Goal: Transaction & Acquisition: Download file/media

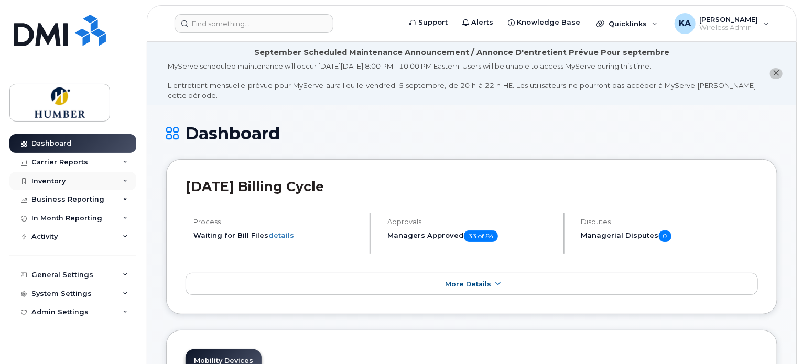
click at [70, 180] on div "Inventory" at bounding box center [72, 181] width 127 height 19
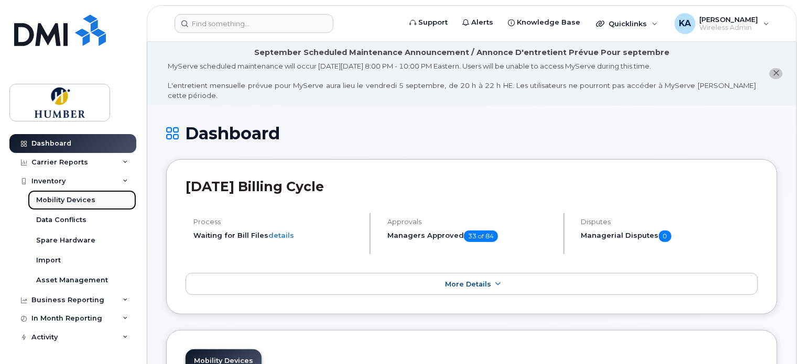
click at [74, 196] on div "Mobility Devices" at bounding box center [65, 199] width 59 height 9
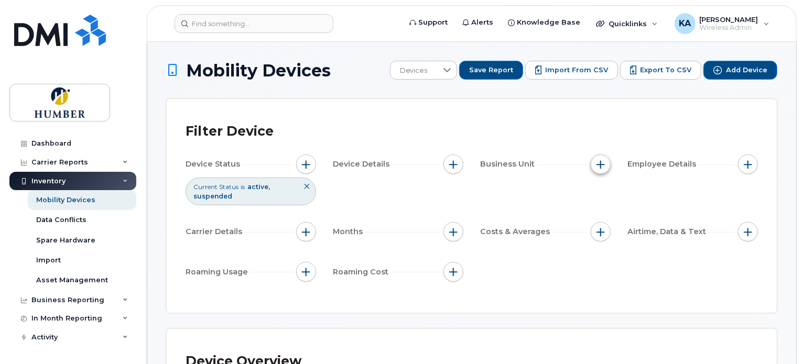
click at [601, 163] on span "button" at bounding box center [600, 164] width 8 height 8
click at [602, 211] on input "Department" at bounding box center [603, 213] width 8 height 8
checkbox input "true"
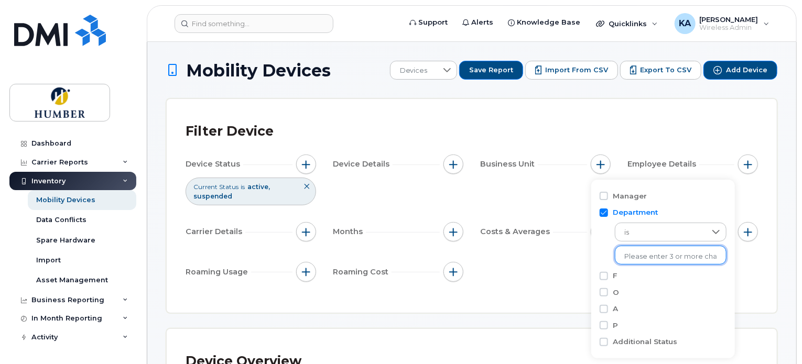
click at [627, 255] on input "text" at bounding box center [671, 256] width 92 height 9
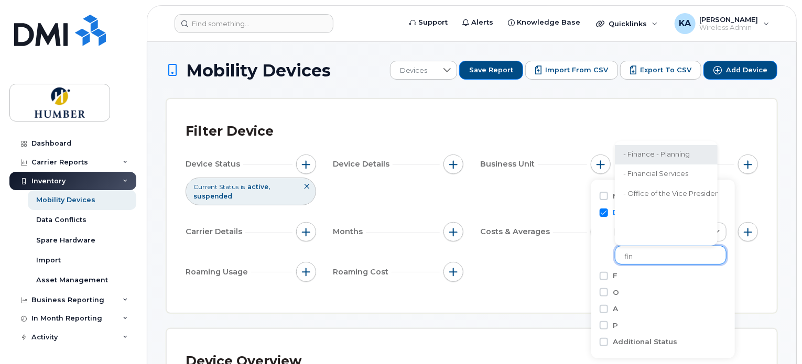
type input "fin"
click at [649, 156] on li "- Finance - Planning" at bounding box center [740, 154] width 250 height 19
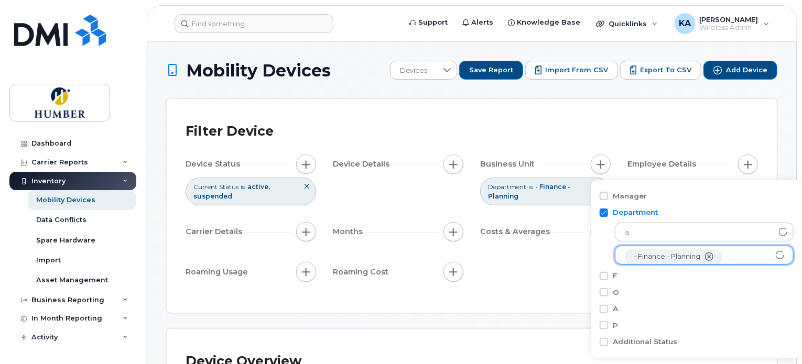
scroll to position [21, 0]
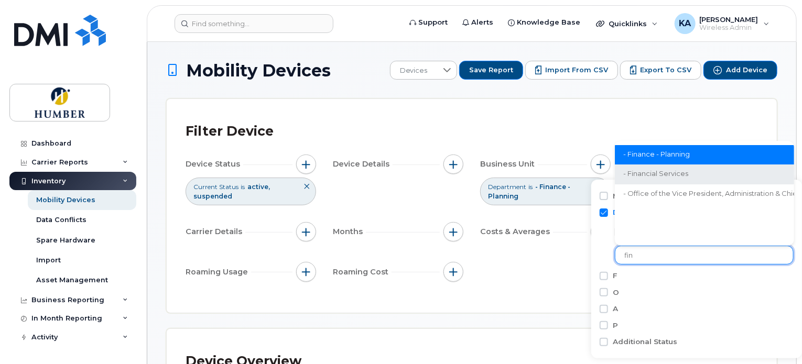
type input "fin"
click at [648, 172] on li "- Financial Services" at bounding box center [740, 174] width 250 height 19
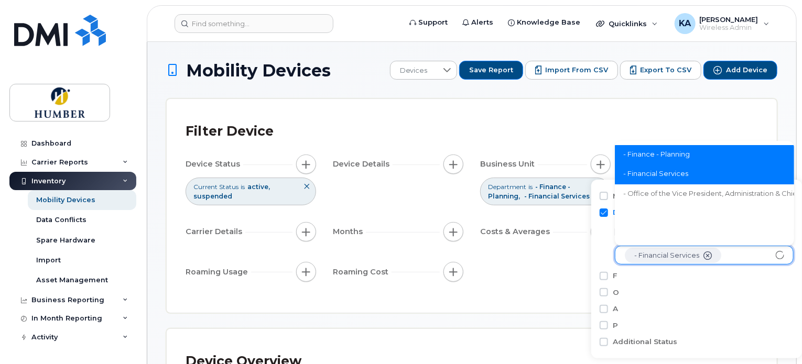
scroll to position [40, 0]
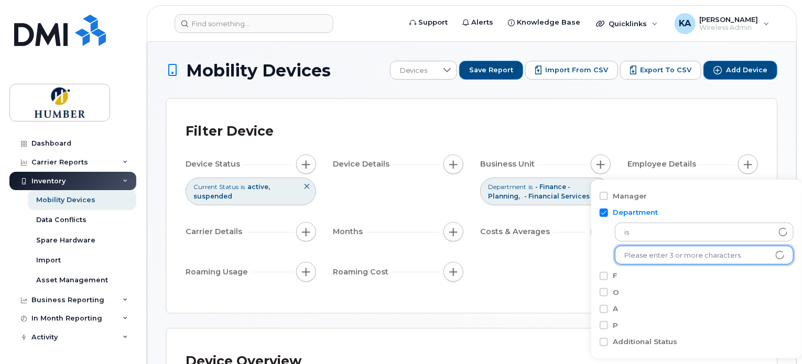
click at [525, 287] on div "Filter Device Device Status Current Status is active suspended Device Details B…" at bounding box center [471, 206] width 572 height 176
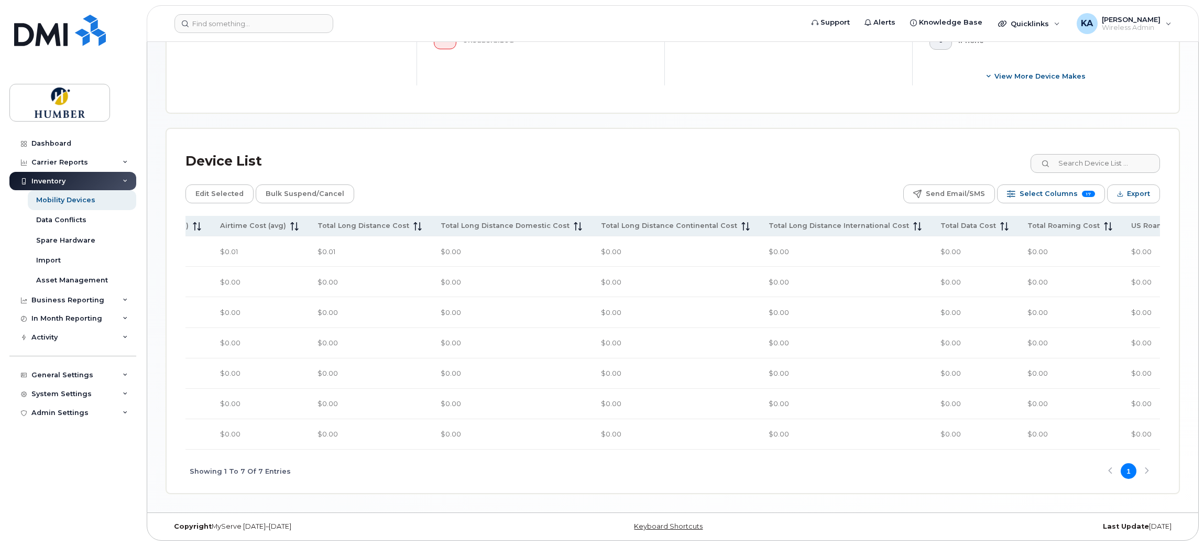
scroll to position [0, 444]
drag, startPoint x: 894, startPoint y: 444, endPoint x: 925, endPoint y: 442, distance: 30.5
click at [801, 364] on td "$0.00" at bounding box center [976, 434] width 87 height 30
click at [801, 364] on div "Name Number Current Status Make Total Spend Cost (avg) Airtime Cost (avg) Total…" at bounding box center [672, 354] width 975 height 277
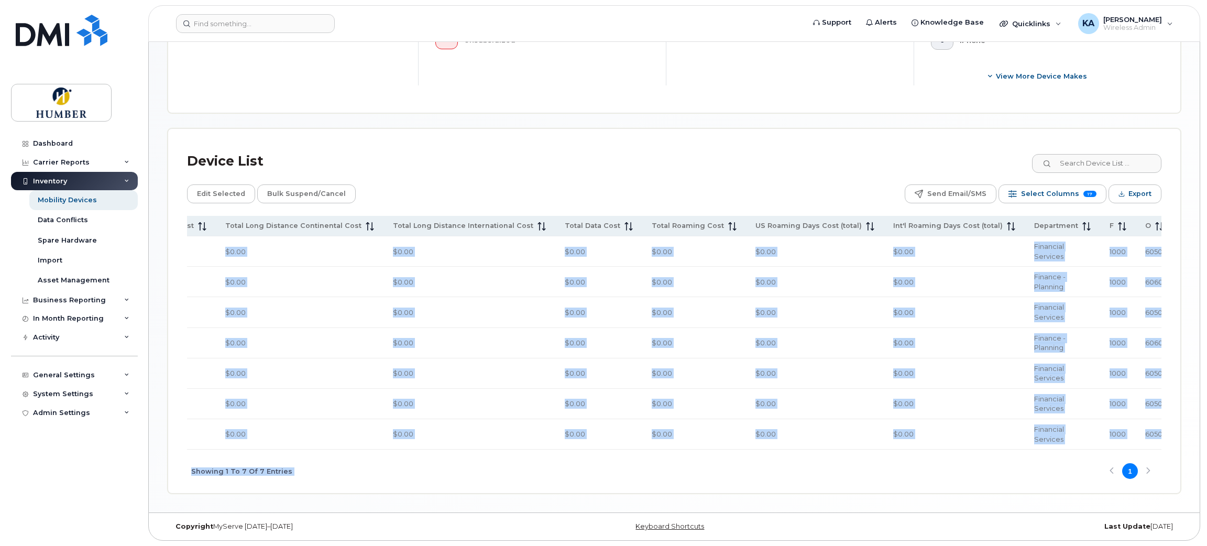
scroll to position [0, 827]
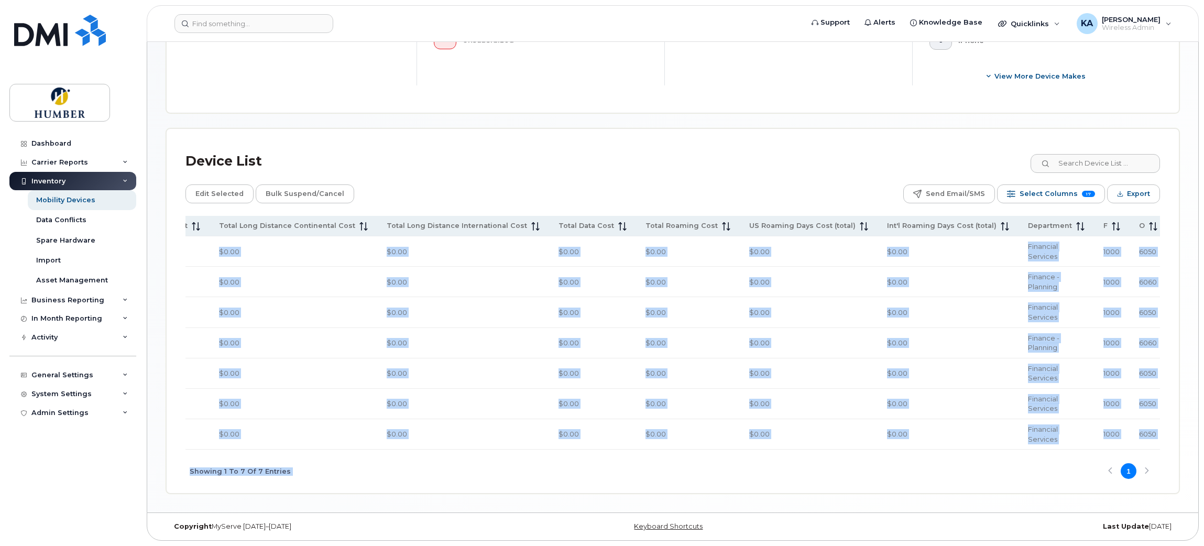
click at [801, 364] on div "Showing 1 To 7 Of 7 Entries 1" at bounding box center [672, 471] width 975 height 43
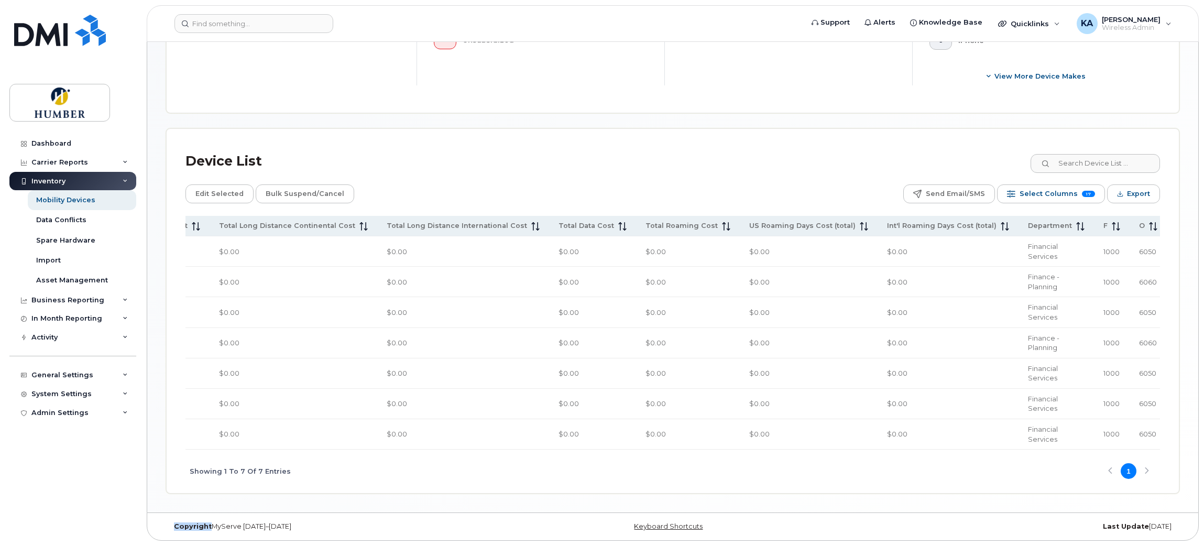
drag, startPoint x: 930, startPoint y: 453, endPoint x: 951, endPoint y: 453, distance: 21.0
click at [801, 364] on div "Showing 1 To 7 Of 7 Entries 1" at bounding box center [672, 471] width 975 height 43
drag, startPoint x: 955, startPoint y: 443, endPoint x: 998, endPoint y: 451, distance: 44.1
click at [801, 364] on div "Name Number Current Status Make Total Spend Cost (avg) Airtime Cost (avg) Total…" at bounding box center [672, 354] width 975 height 277
click at [801, 186] on span "Select Columns" at bounding box center [1049, 194] width 58 height 16
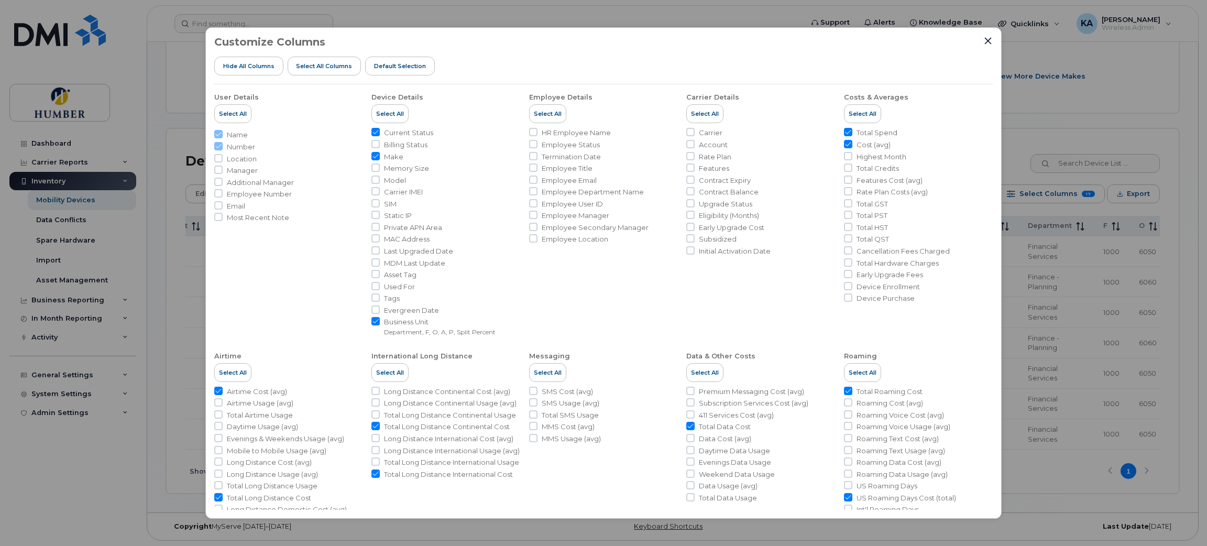
click at [384, 154] on span "Make" at bounding box center [393, 157] width 19 height 10
click at [380, 154] on input "Make" at bounding box center [376, 156] width 8 height 8
checkbox input "false"
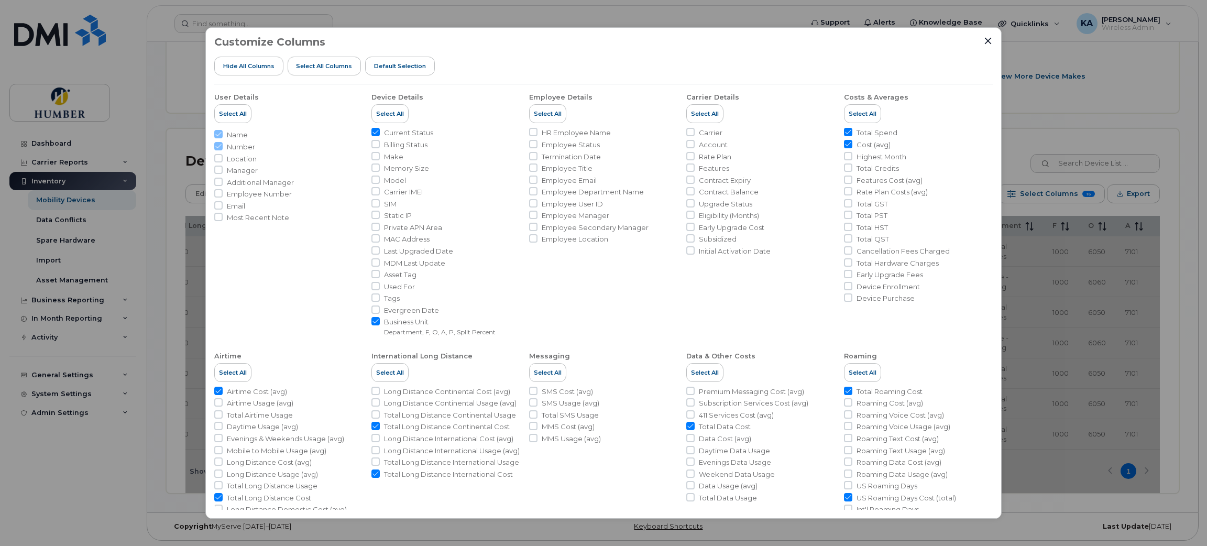
click at [392, 132] on span "Current Status" at bounding box center [408, 133] width 49 height 10
click at [380, 132] on input "Current Status" at bounding box center [376, 132] width 8 height 8
checkbox input "false"
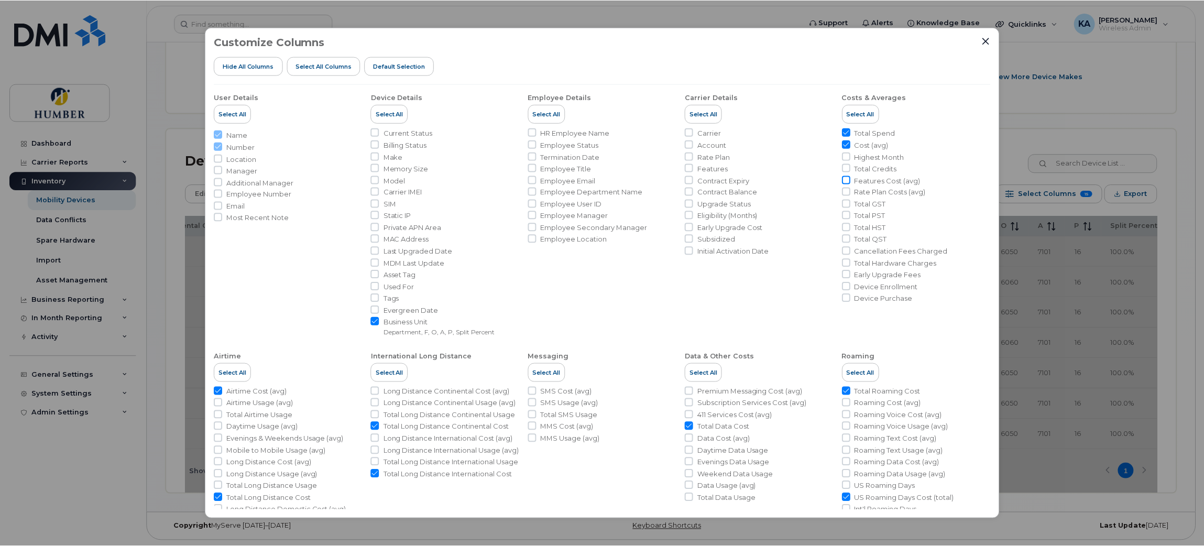
scroll to position [0, 750]
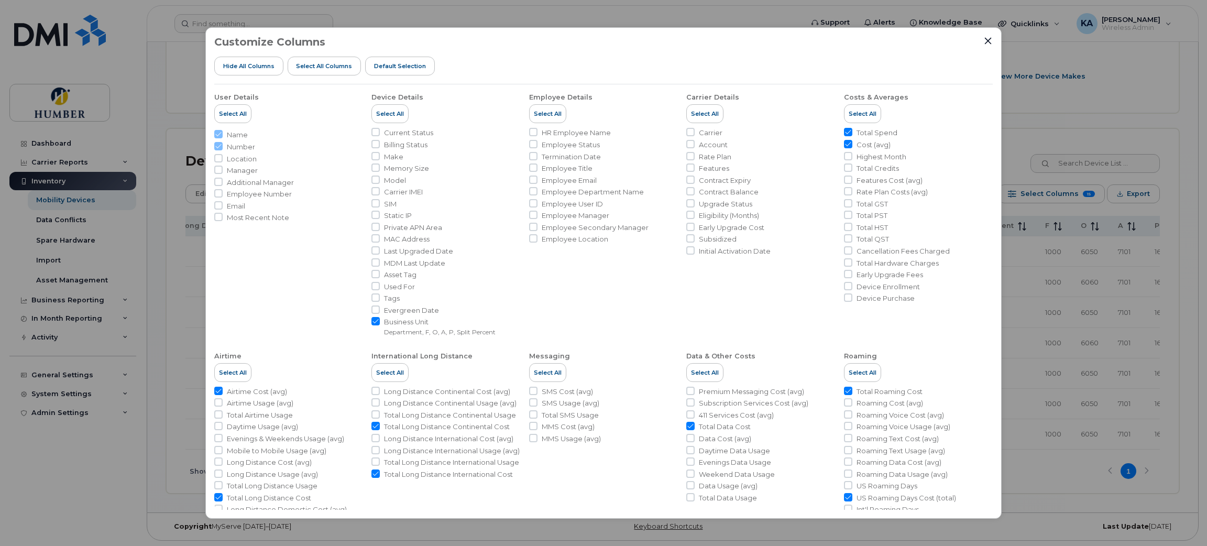
click at [801, 35] on div "Customize Columns Hide All Columns Select all Columns Default Selection User De…" at bounding box center [603, 273] width 796 height 492
click at [801, 42] on icon "Close" at bounding box center [988, 41] width 8 height 8
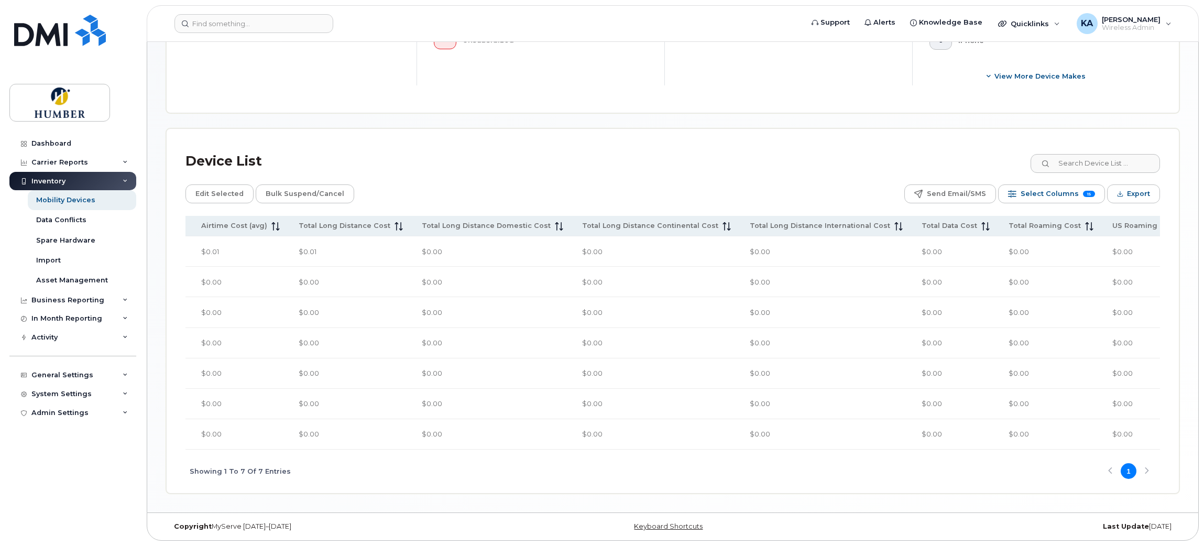
scroll to position [0, 307]
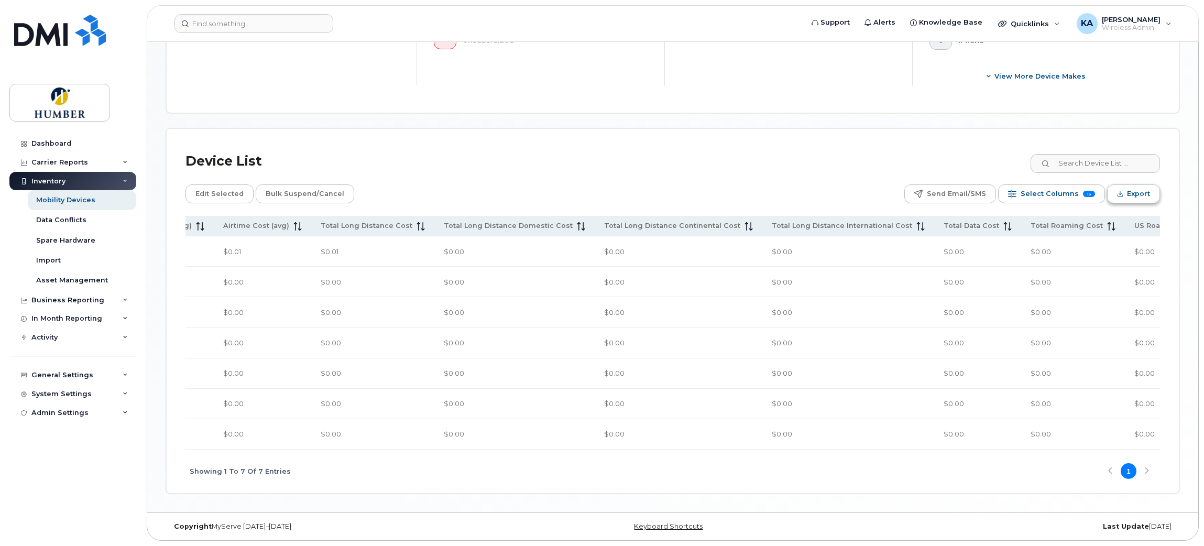
click at [801, 186] on span "Export" at bounding box center [1138, 194] width 23 height 16
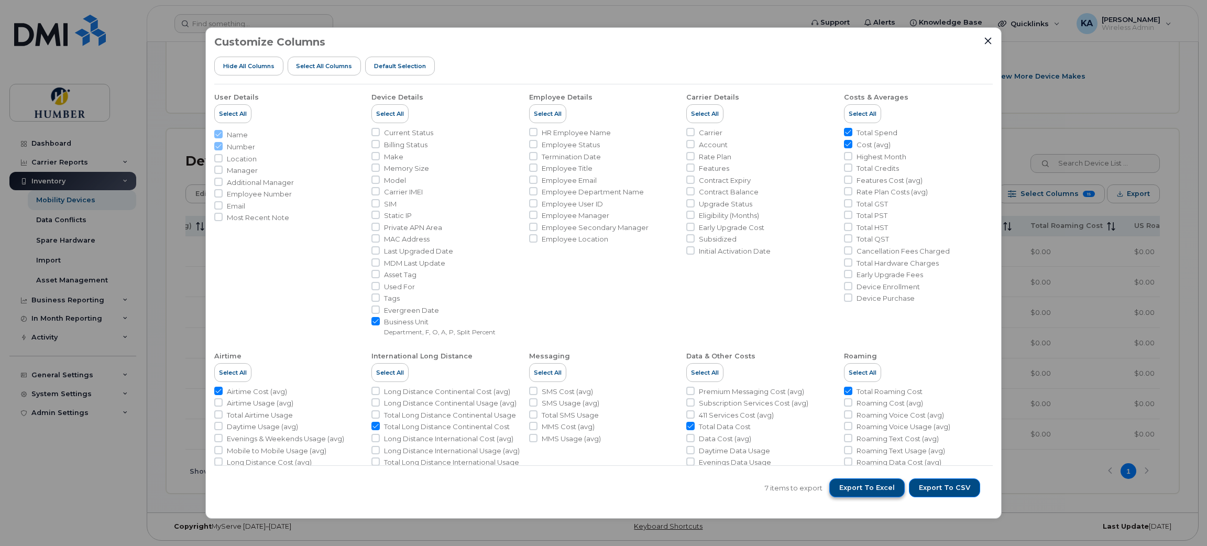
click at [801, 364] on span "Export to Excel" at bounding box center [867, 487] width 56 height 9
click at [801, 42] on icon "Close" at bounding box center [988, 41] width 8 height 8
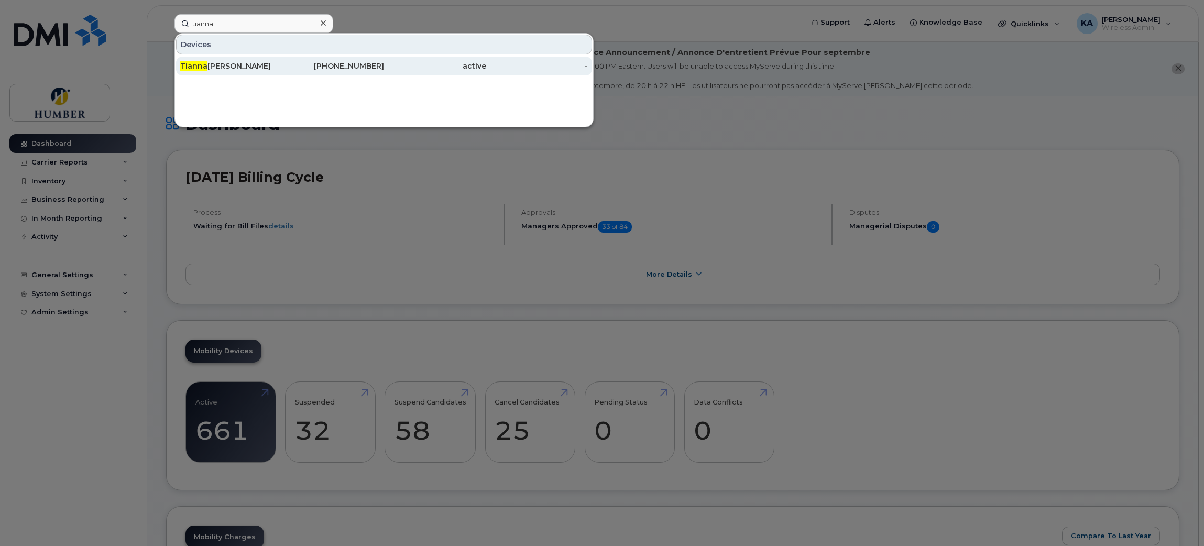
type input "tianna"
click at [260, 62] on div "[PERSON_NAME]" at bounding box center [231, 66] width 102 height 10
